Goal: Task Accomplishment & Management: Manage account settings

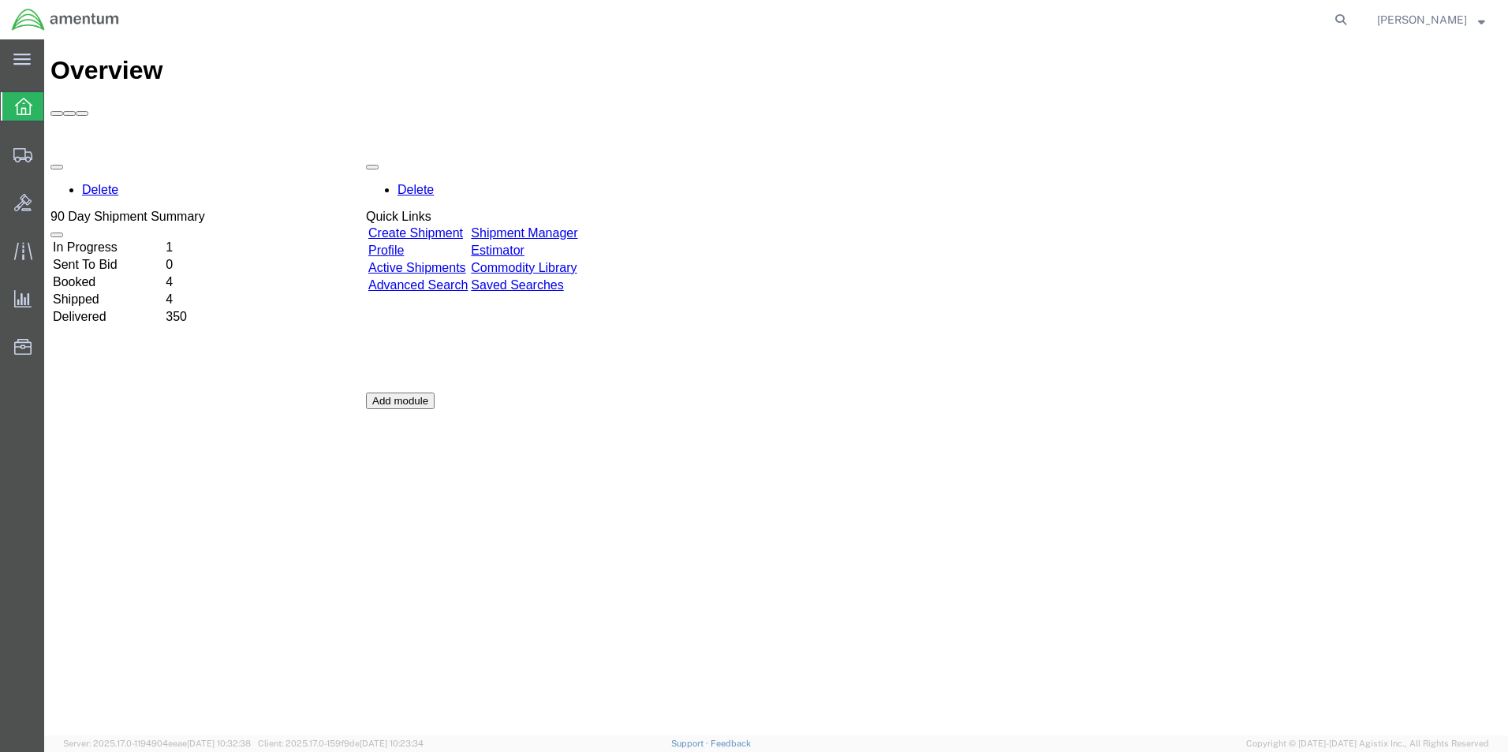
click at [570, 226] on link "Shipment Manager" at bounding box center [524, 232] width 106 height 13
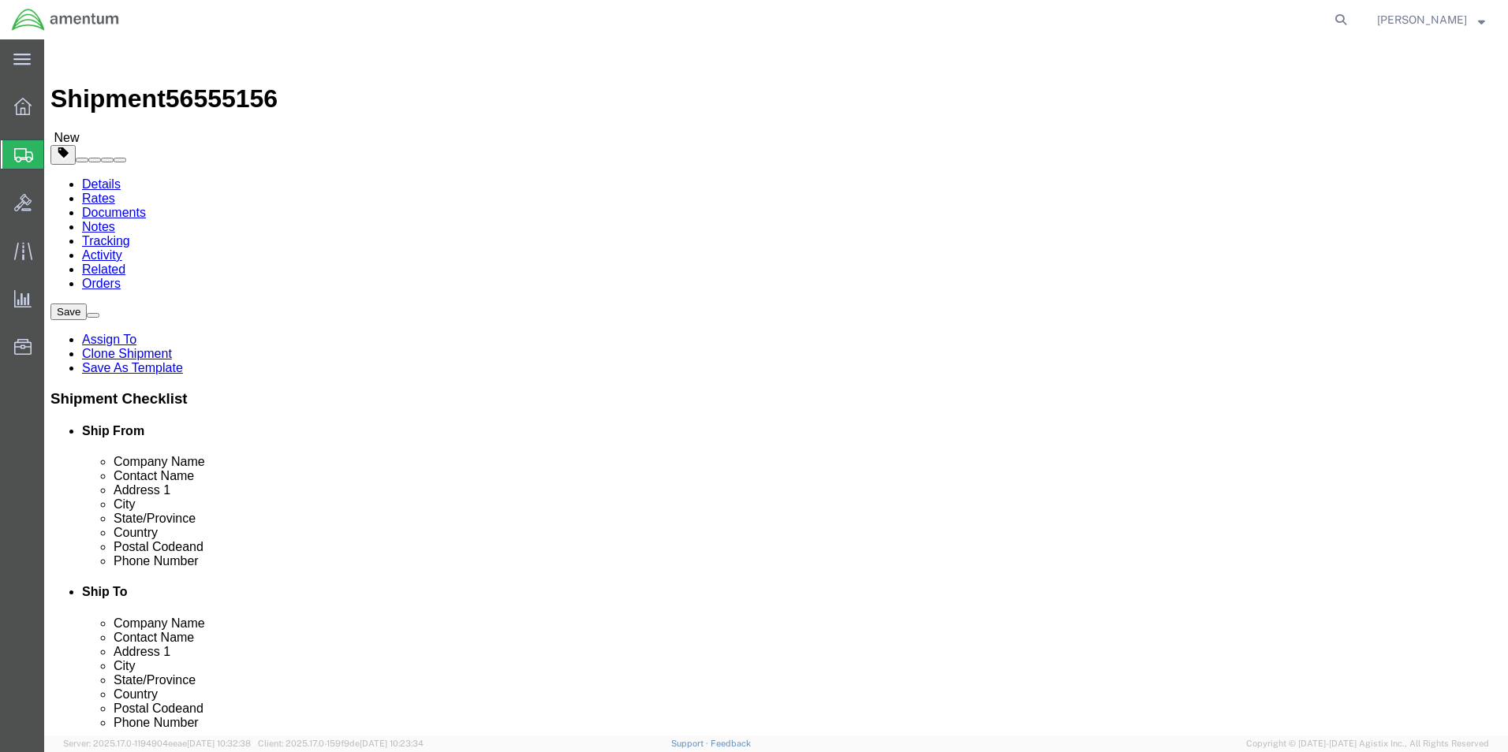
select select "42712"
select select
drag, startPoint x: 329, startPoint y: 326, endPoint x: 176, endPoint y: 334, distance: 153.3
click div "Contact Name [PERSON_NAME]"
type input "[PERSON_NAME]"
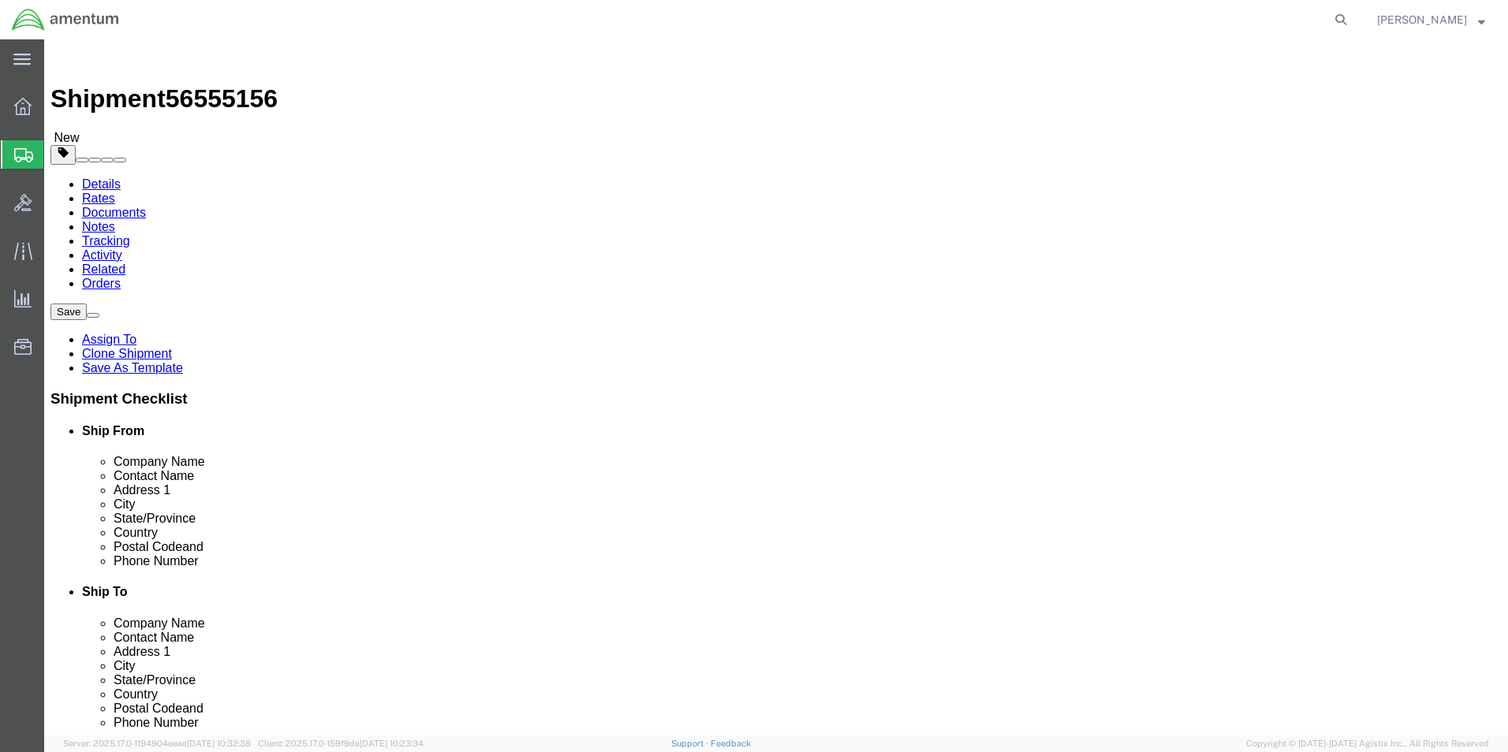
click p "- Amentum Services, Inc. - ([PERSON_NAME]) [STREET_ADDRESS][PERSON_NAME]"
select select
type input "28308"
type input "[PHONE_NUMBER]"
type input "[PERSON_NAME][EMAIL_ADDRESS][PERSON_NAME][DOMAIN_NAME]"
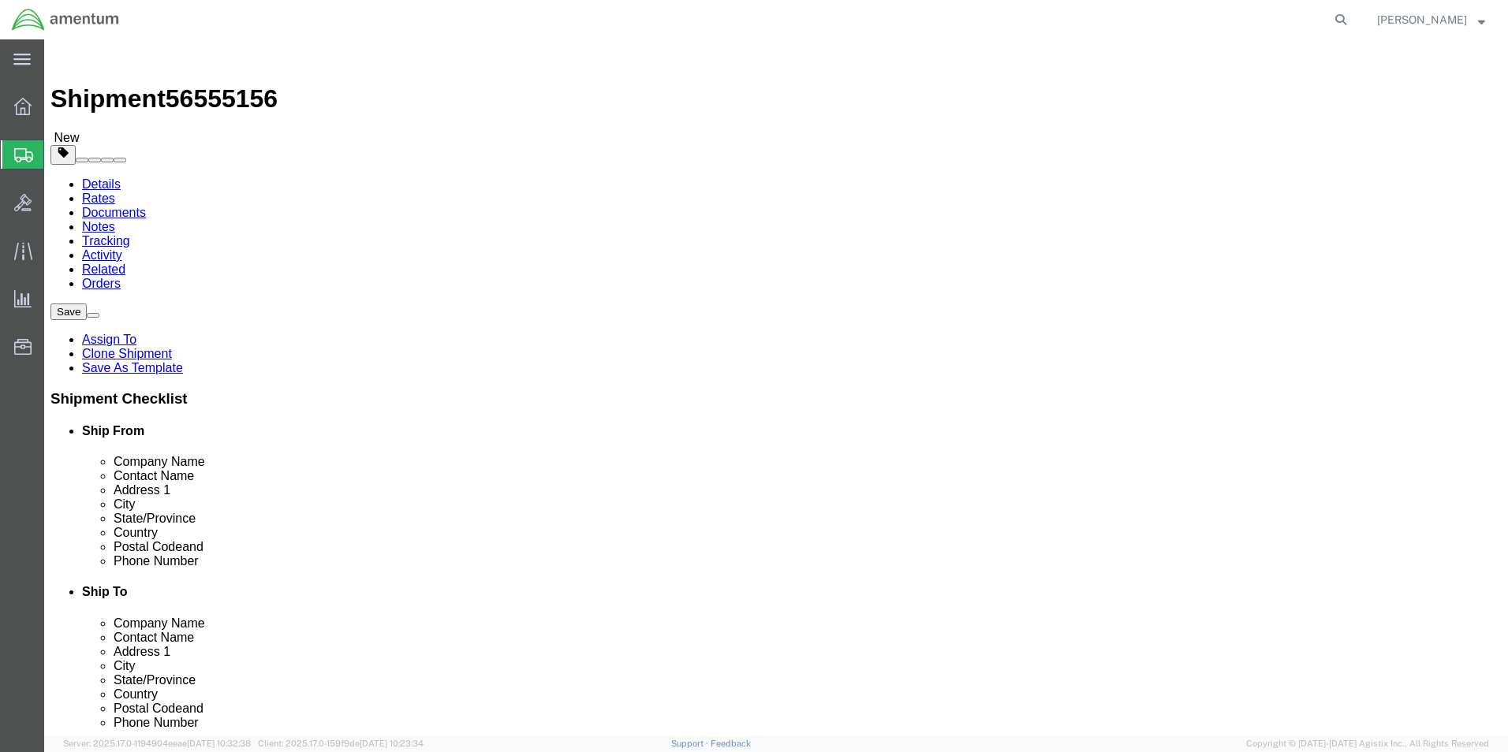
checkbox input "true"
select select "NC"
type input "[PERSON_NAME]"
click input "checkbox"
checkbox input "false"
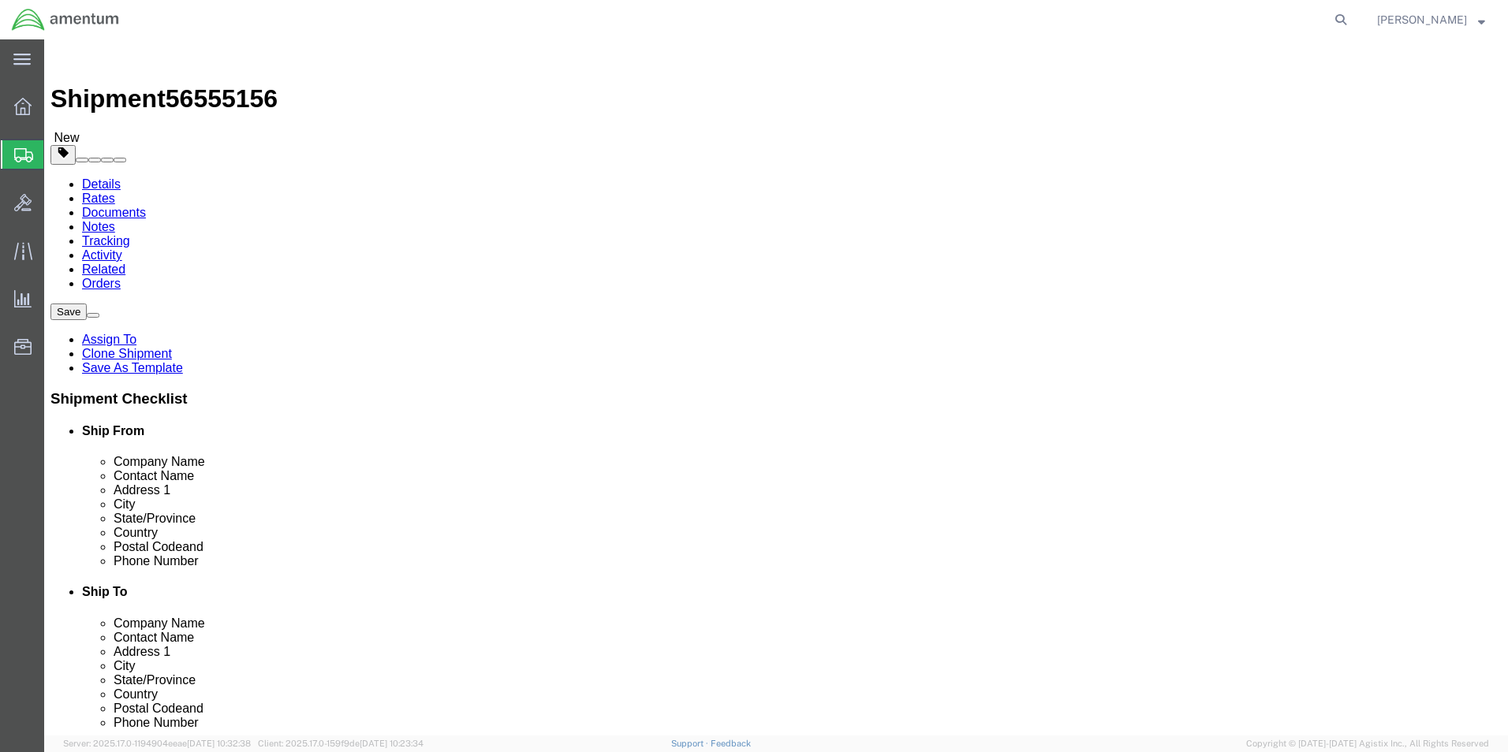
click button "Rate Shipment"
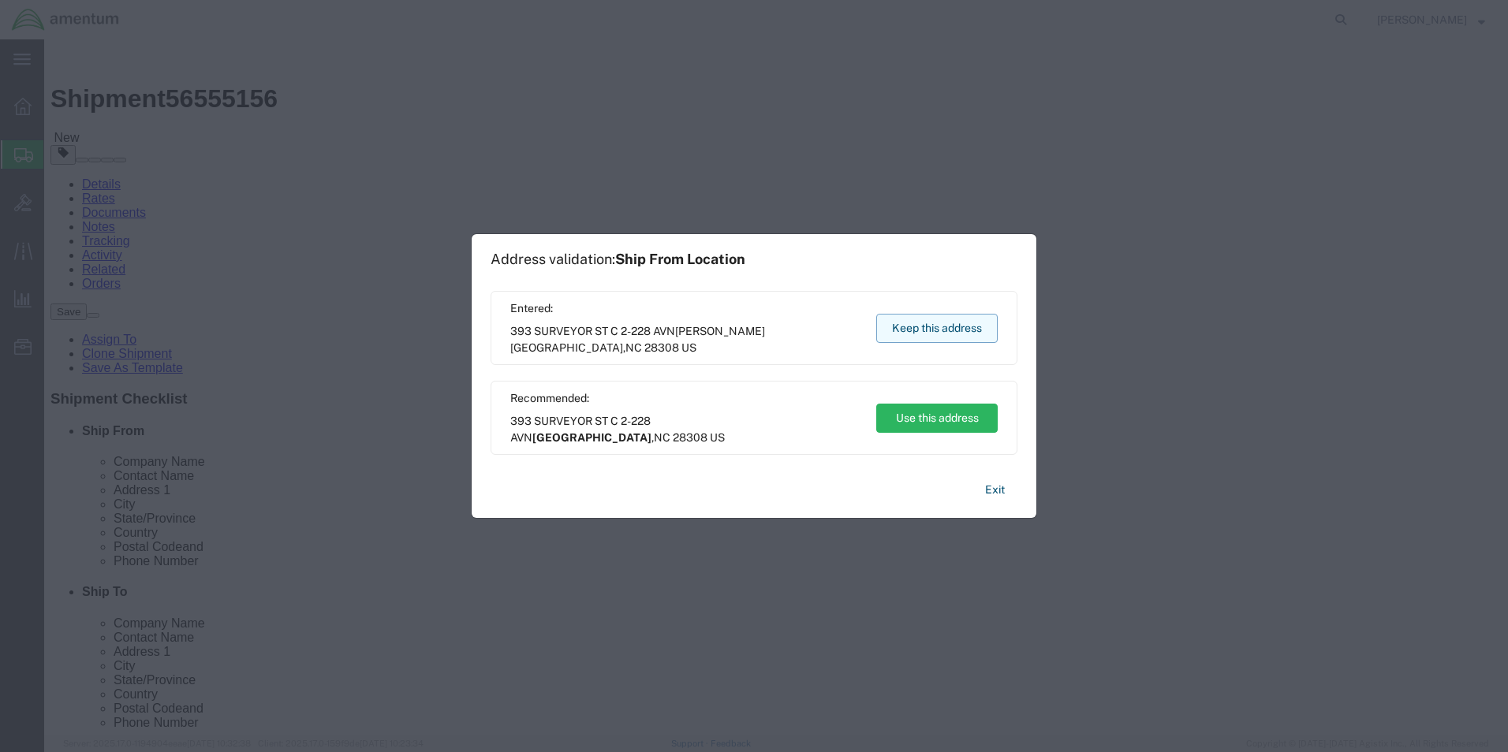
click at [958, 323] on button "Keep this address" at bounding box center [936, 328] width 121 height 29
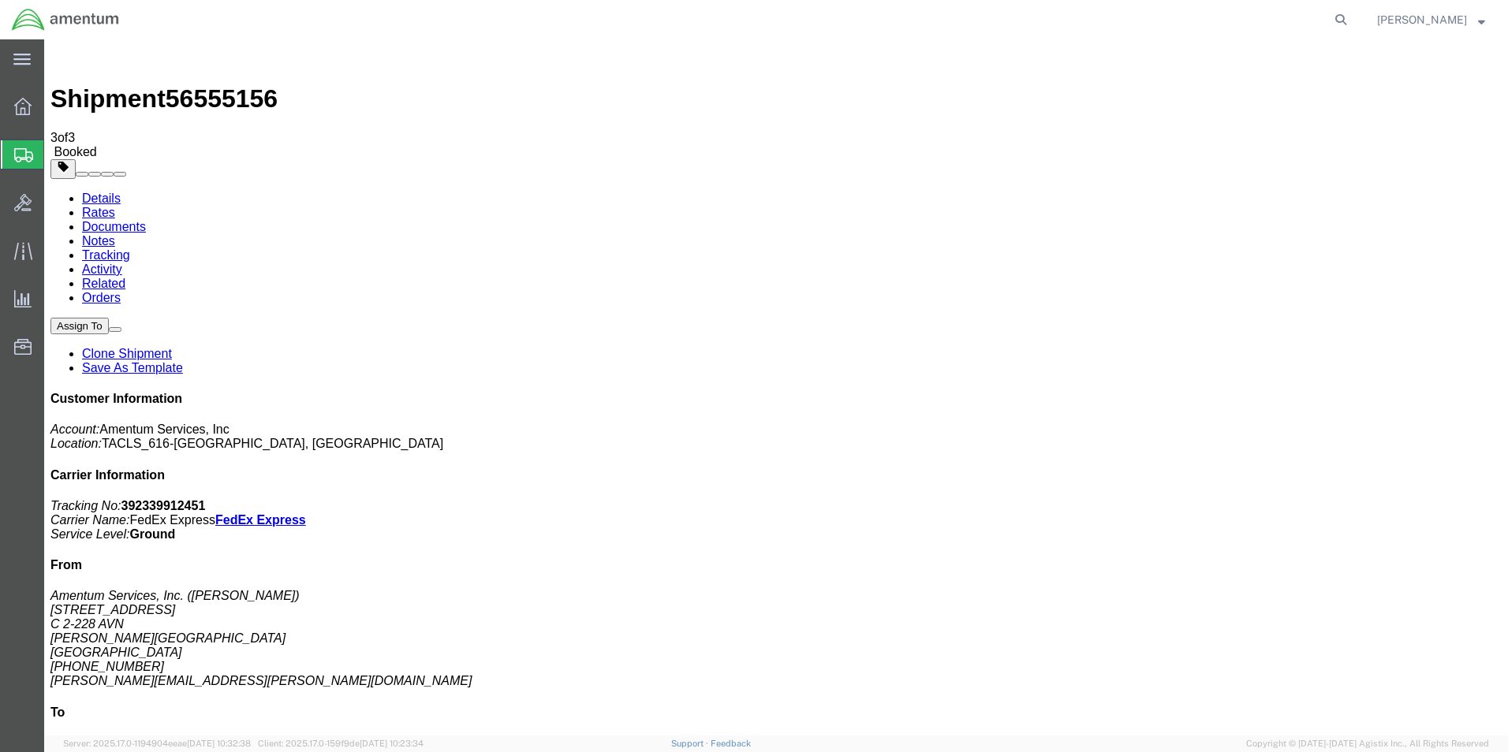
click at [103, 192] on link "Details" at bounding box center [101, 198] width 39 height 13
click link "Schedule pickup request"
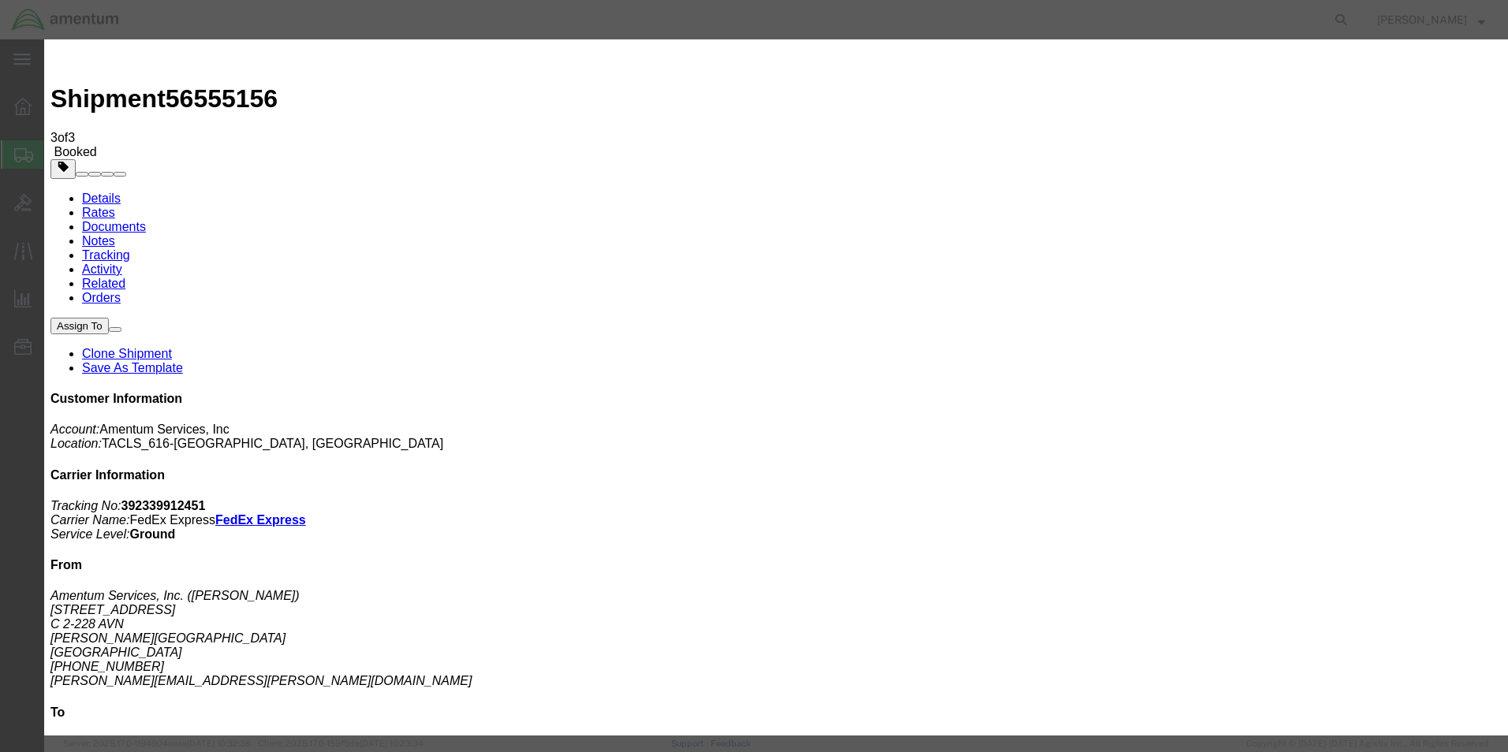
click button "Close"
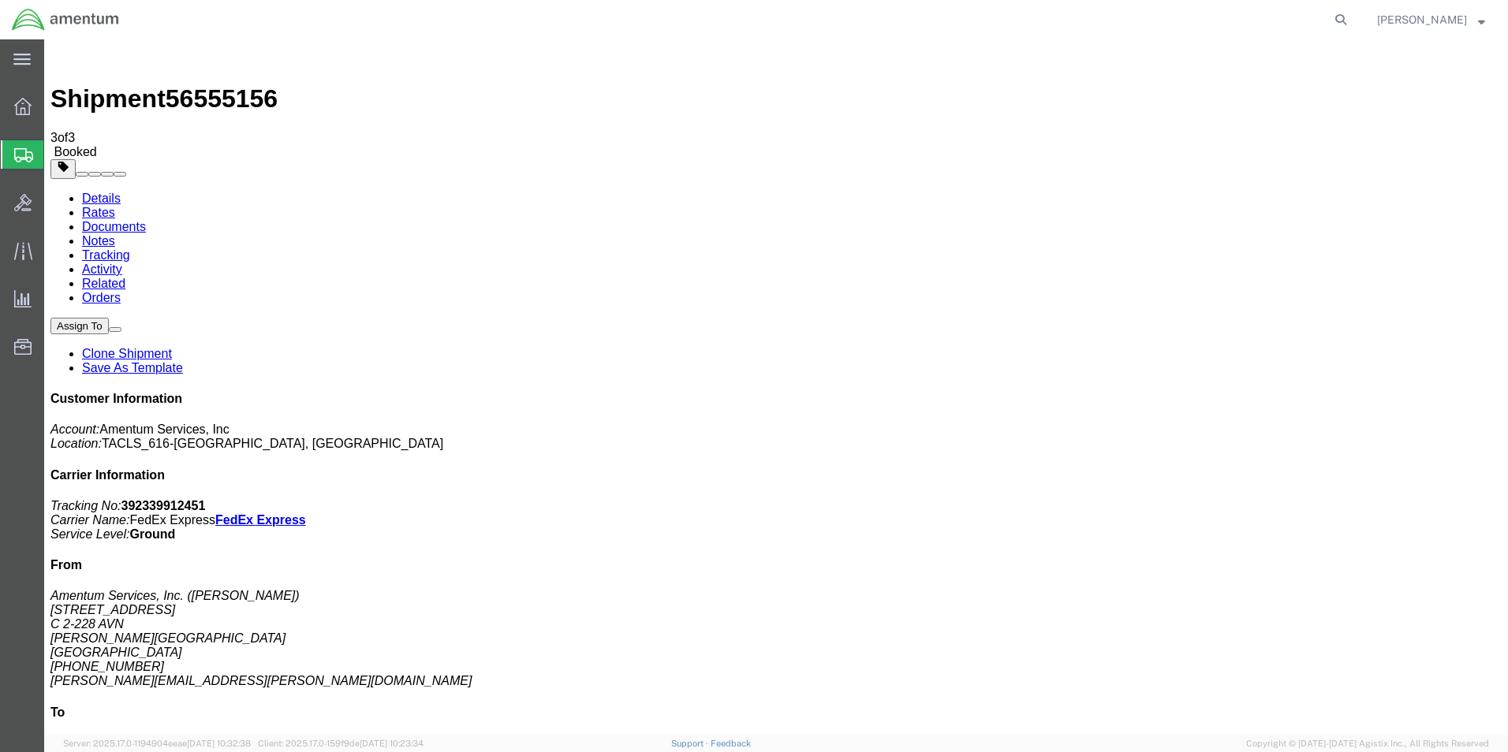
click span "button"
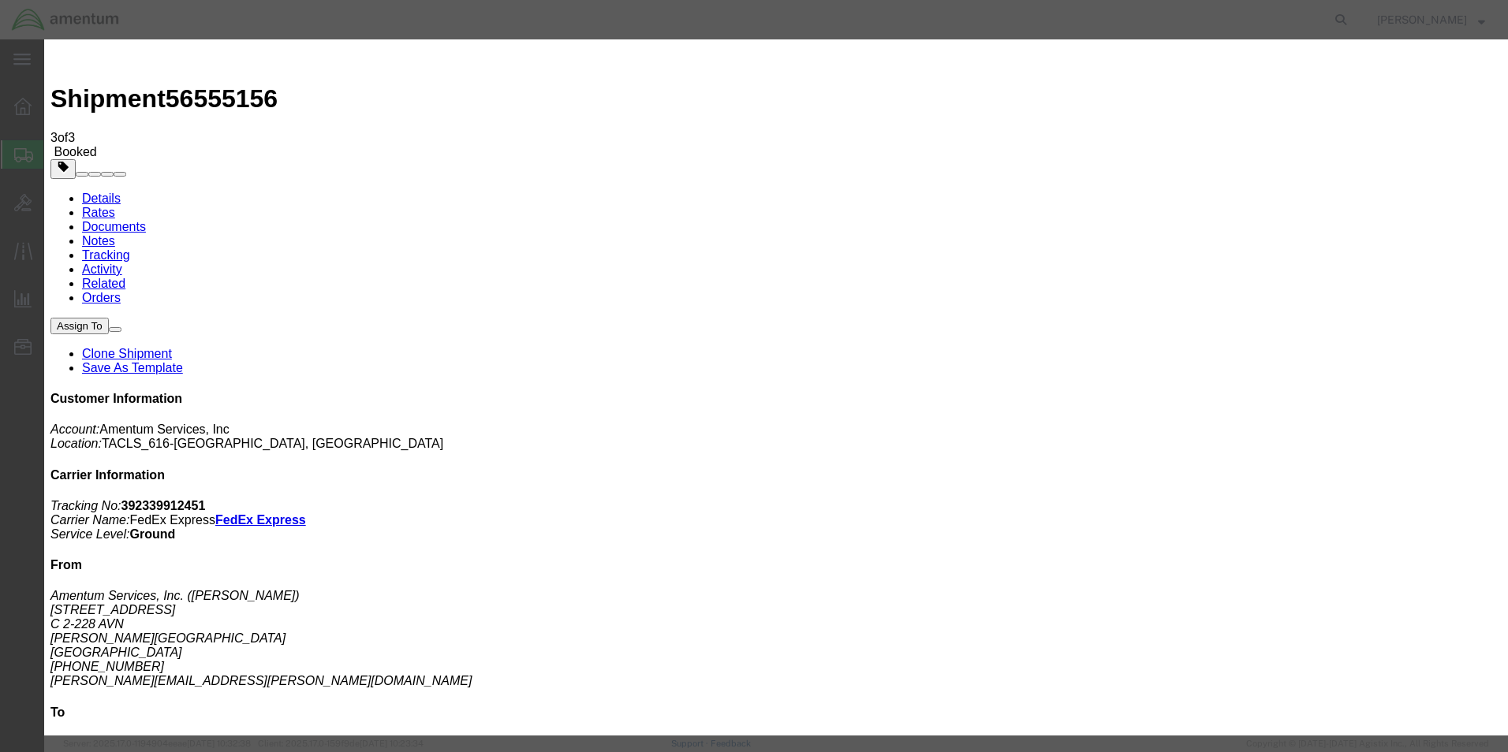
click div "[DATE] 4:34 PM"
click input "4:34 PM"
click input "7:34 PM"
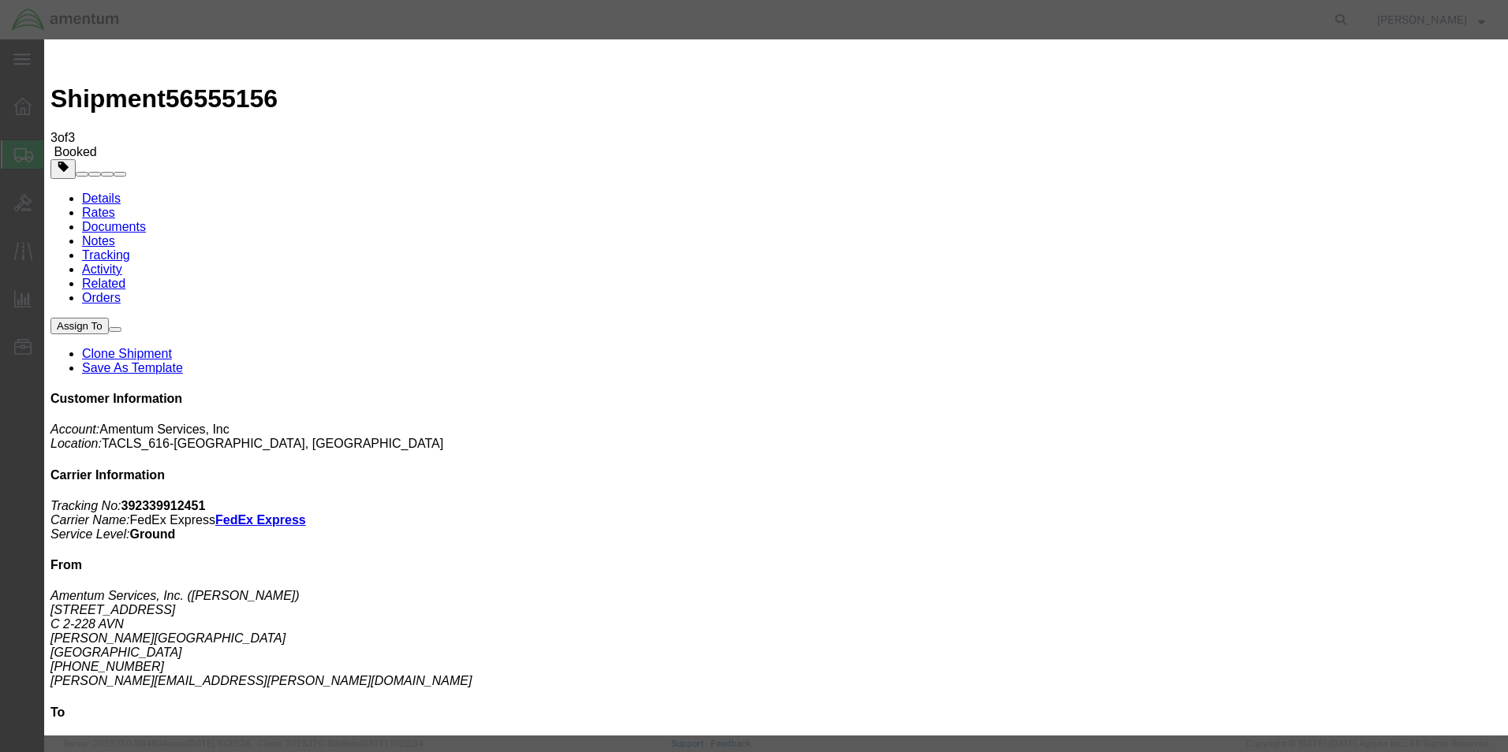
click input "7:00 PM"
type input "7:00 AM"
click button "Apply"
click button "Save"
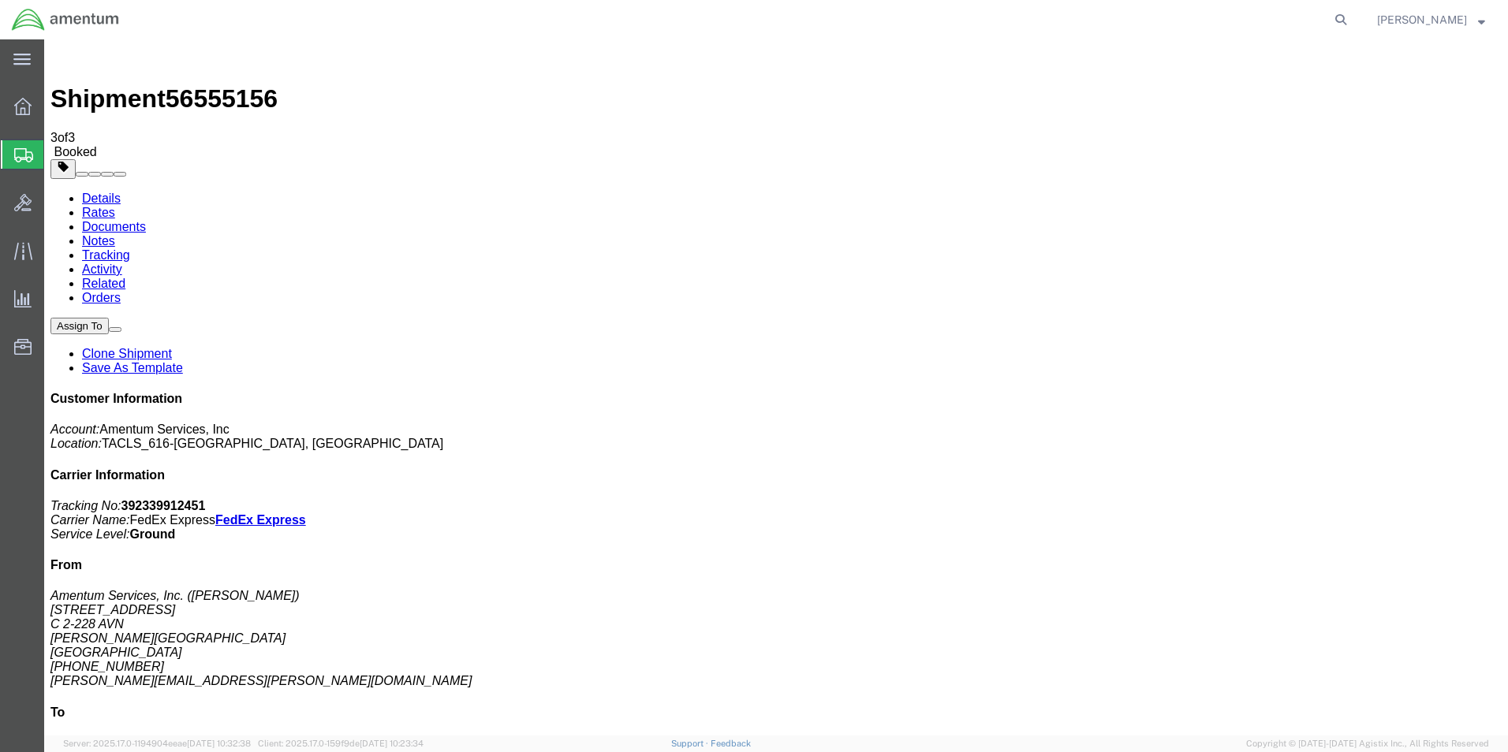
click button "Close"
